Goal: Book appointment/travel/reservation

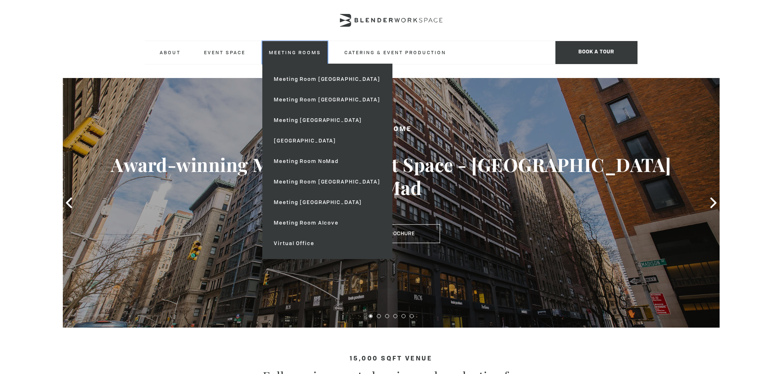
click at [292, 51] on link "Meeting Rooms" at bounding box center [294, 52] width 65 height 23
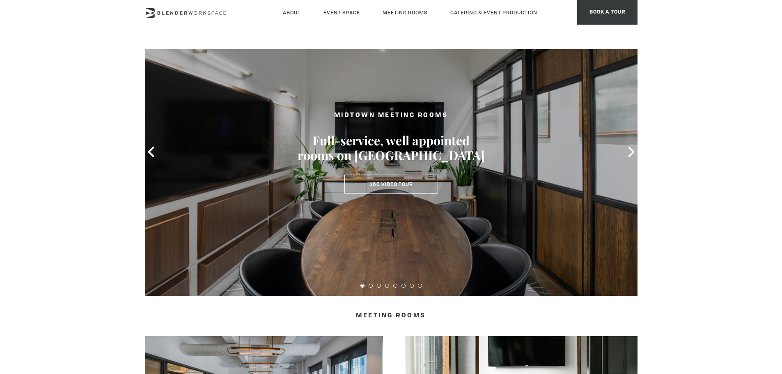
scroll to position [41, 0]
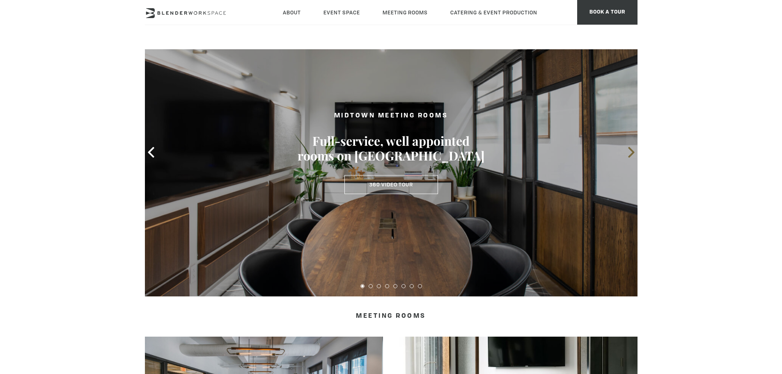
click at [631, 151] on icon at bounding box center [631, 152] width 6 height 11
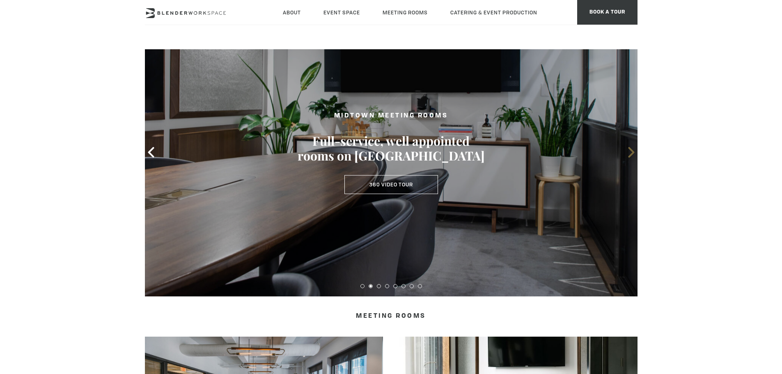
click at [631, 151] on icon at bounding box center [631, 152] width 6 height 11
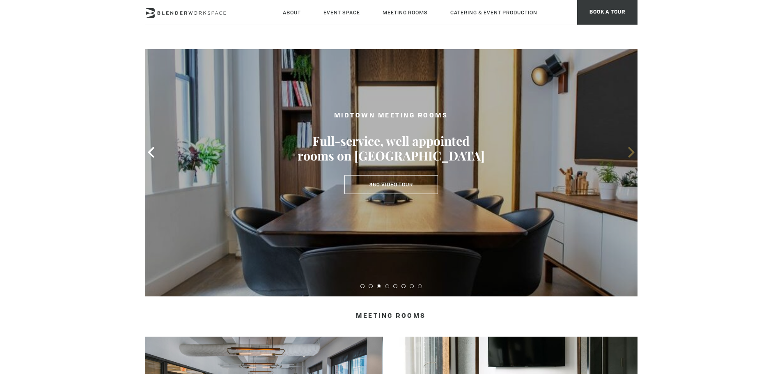
click at [631, 151] on icon at bounding box center [631, 152] width 6 height 11
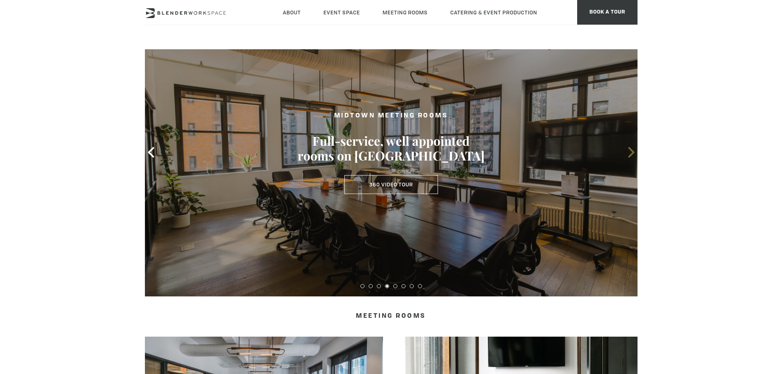
click at [631, 151] on icon at bounding box center [631, 152] width 6 height 11
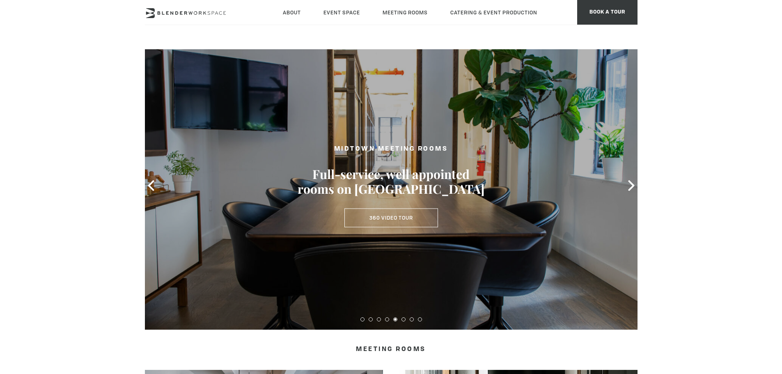
scroll to position [0, 0]
